Goal: Transaction & Acquisition: Purchase product/service

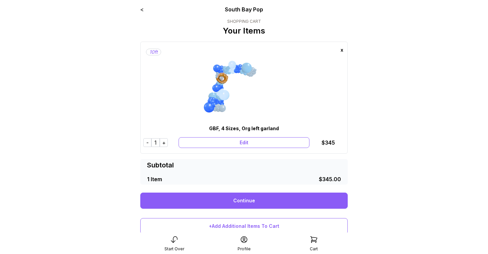
click at [237, 140] on div "Edit" at bounding box center [244, 142] width 131 height 11
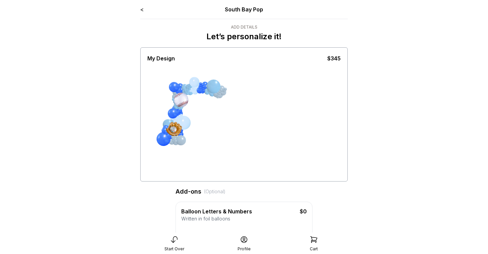
drag, startPoint x: 183, startPoint y: 98, endPoint x: 169, endPoint y: 155, distance: 59.1
click at [169, 155] on div at bounding box center [243, 121] width 193 height 118
drag, startPoint x: 179, startPoint y: 103, endPoint x: 184, endPoint y: 79, distance: 24.2
click at [184, 79] on div at bounding box center [243, 121] width 193 height 118
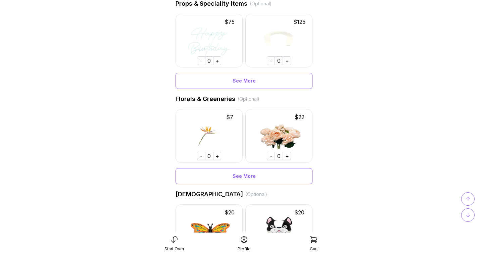
scroll to position [492, 0]
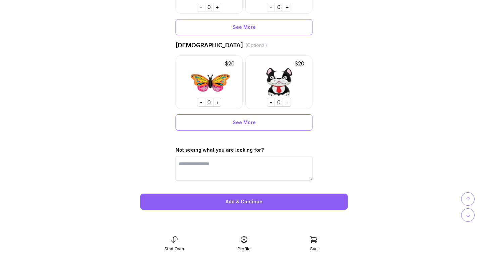
click at [239, 201] on div "Add & Continue" at bounding box center [244, 202] width 208 height 16
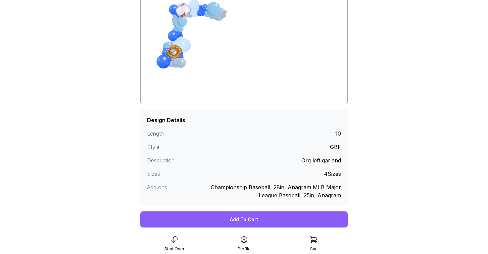
scroll to position [72, 0]
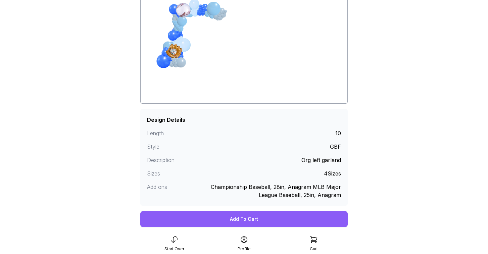
click at [254, 218] on div "Add To Cart" at bounding box center [244, 219] width 208 height 16
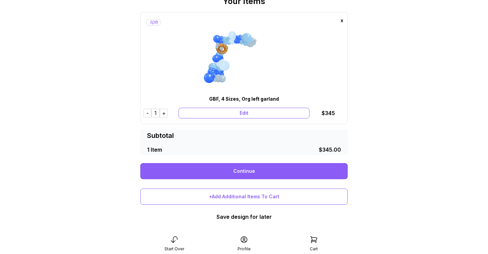
scroll to position [36, 0]
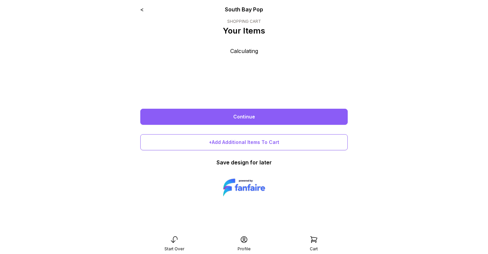
scroll to position [13, 0]
